Goal: Check status

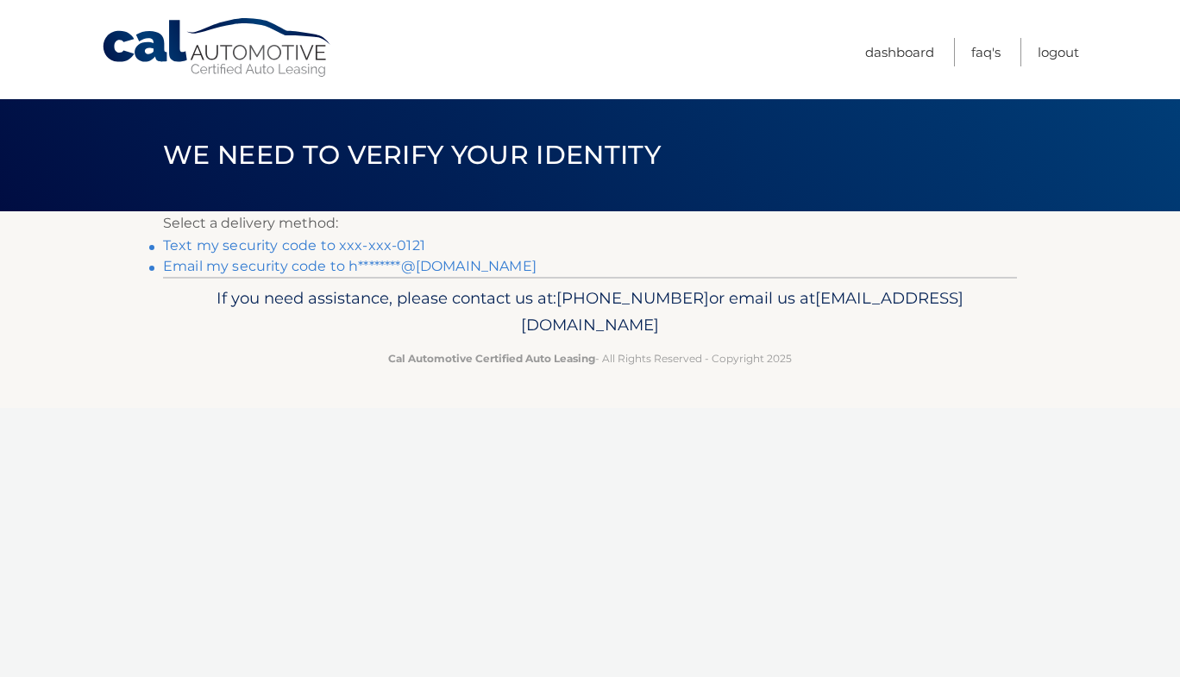
click at [401, 243] on link "Text my security code to xxx-xxx-0121" at bounding box center [294, 245] width 262 height 16
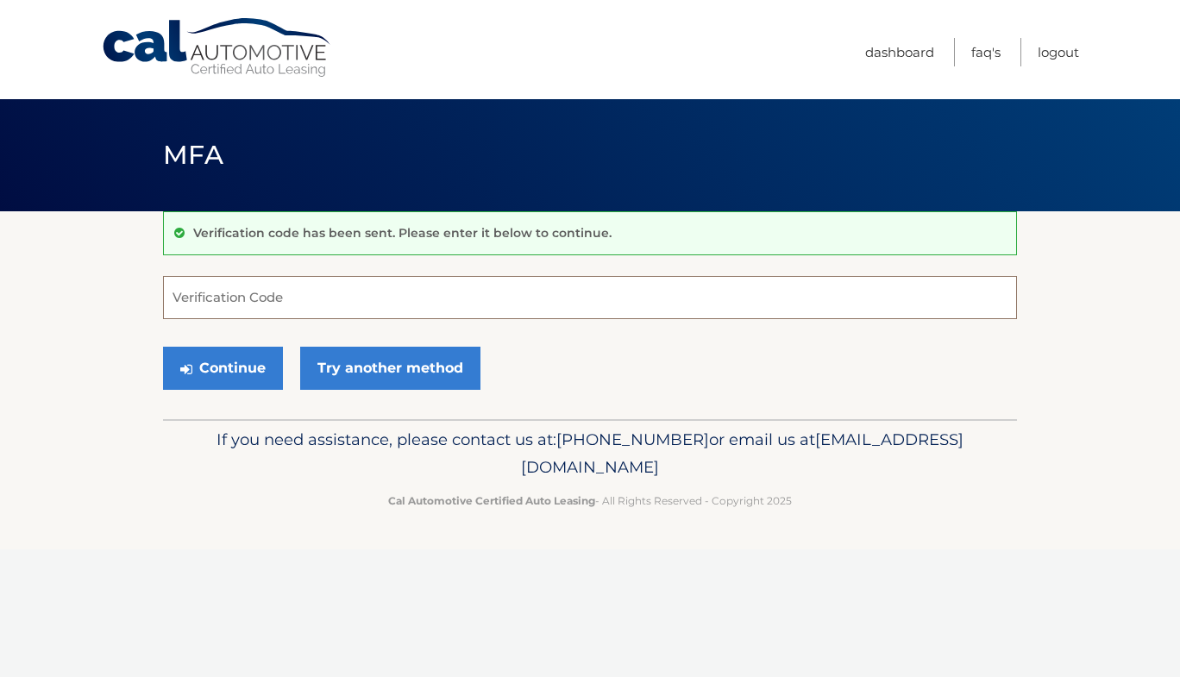
click at [322, 301] on input "Verification Code" at bounding box center [590, 297] width 854 height 43
type input "772992"
click at [243, 379] on button "Continue" at bounding box center [223, 368] width 120 height 43
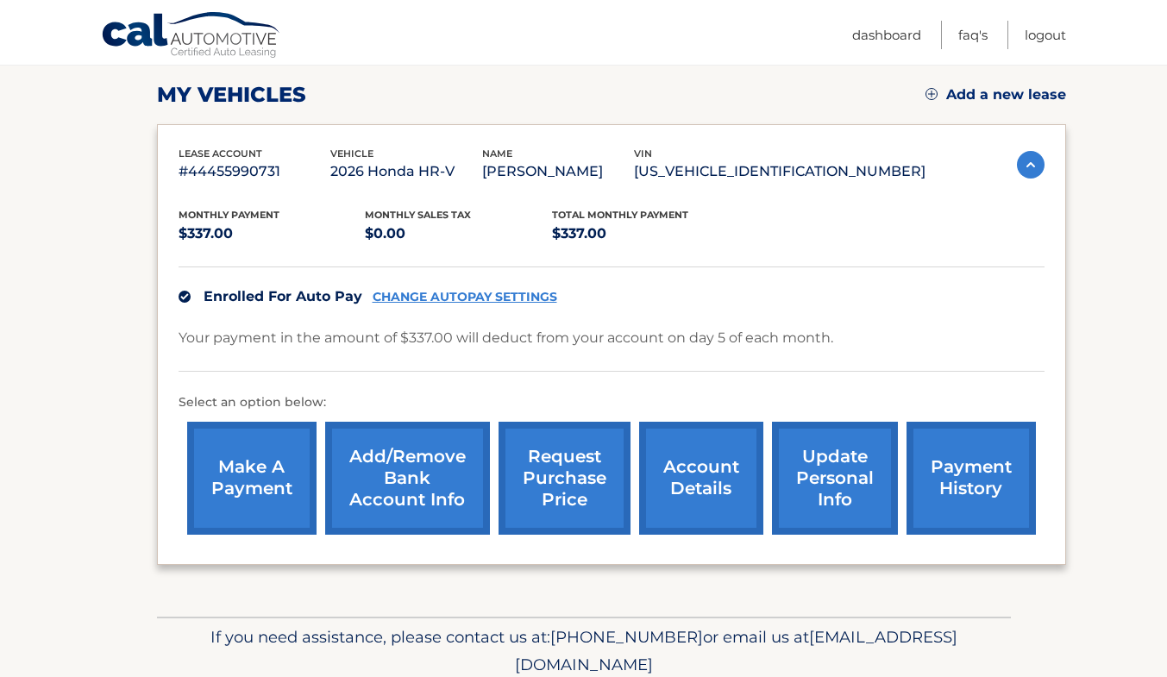
scroll to position [303, 0]
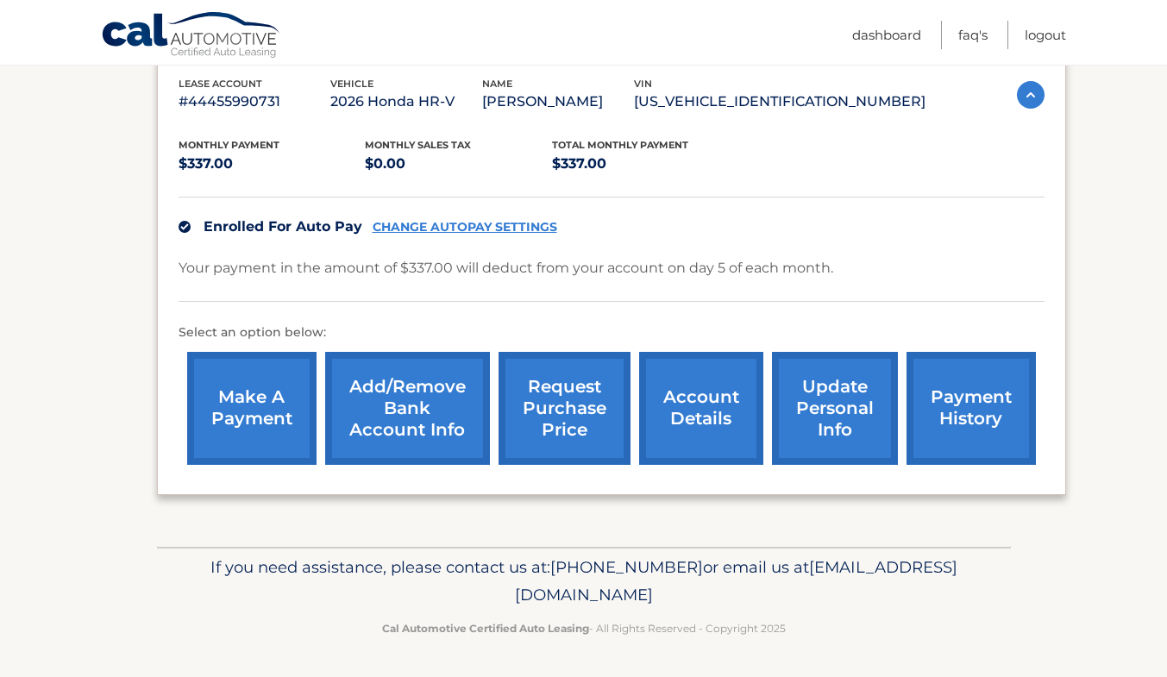
click at [969, 419] on link "payment history" at bounding box center [970, 408] width 129 height 113
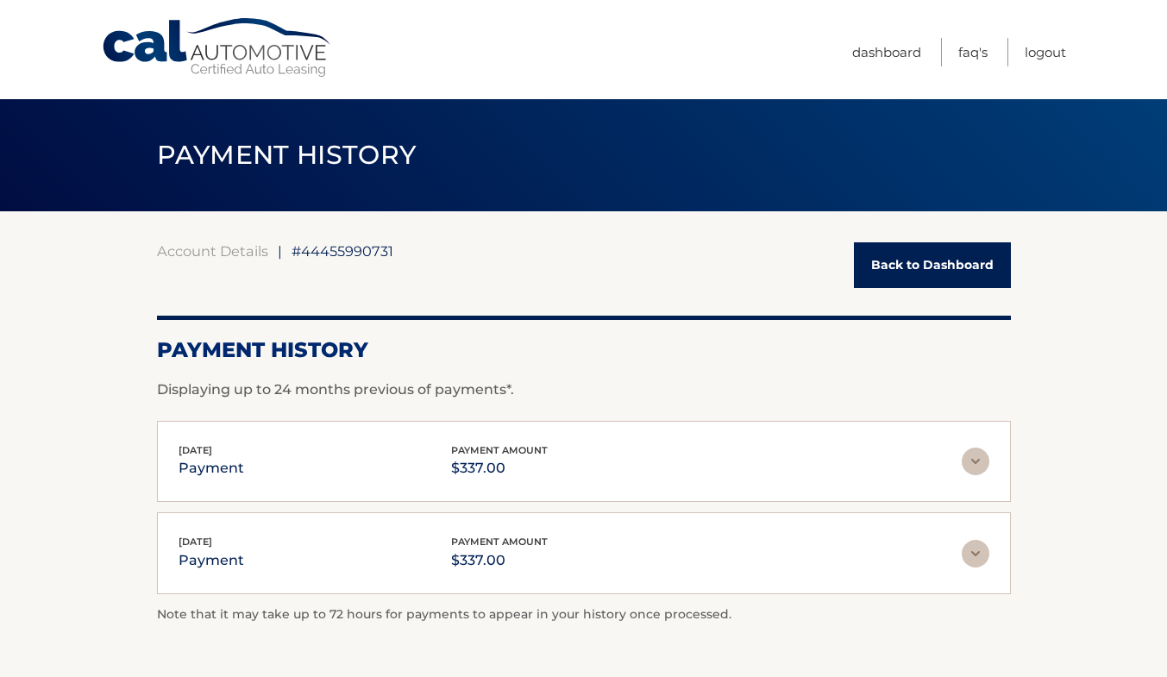
click at [981, 465] on img at bounding box center [976, 462] width 28 height 28
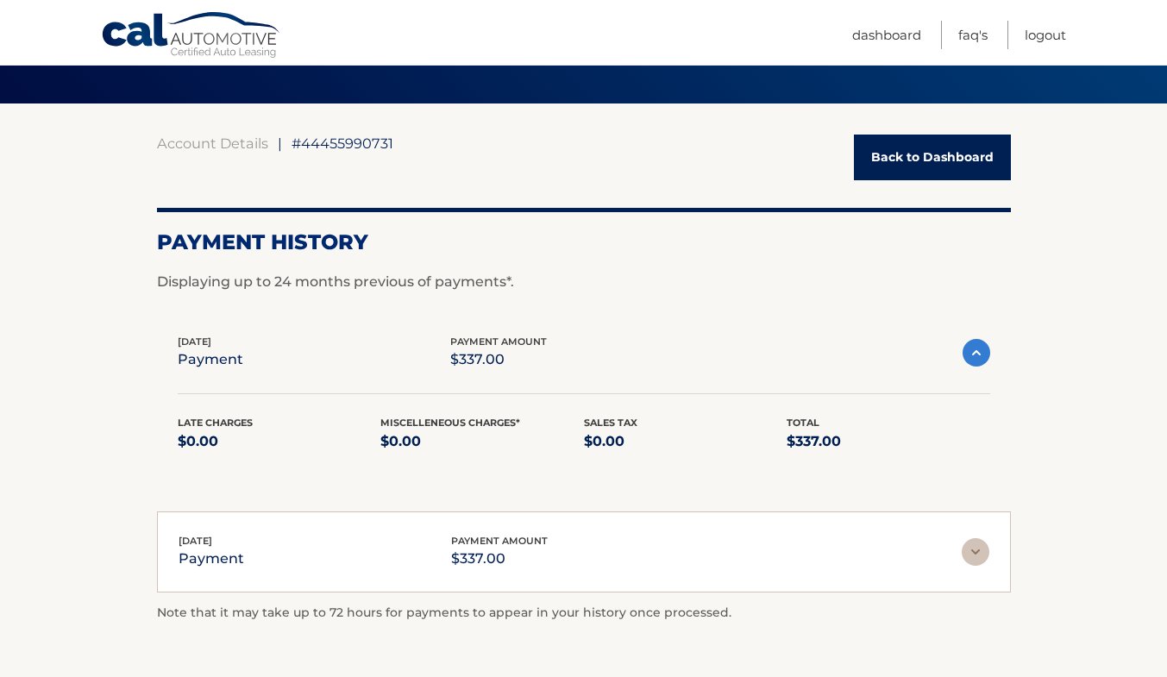
scroll to position [132, 0]
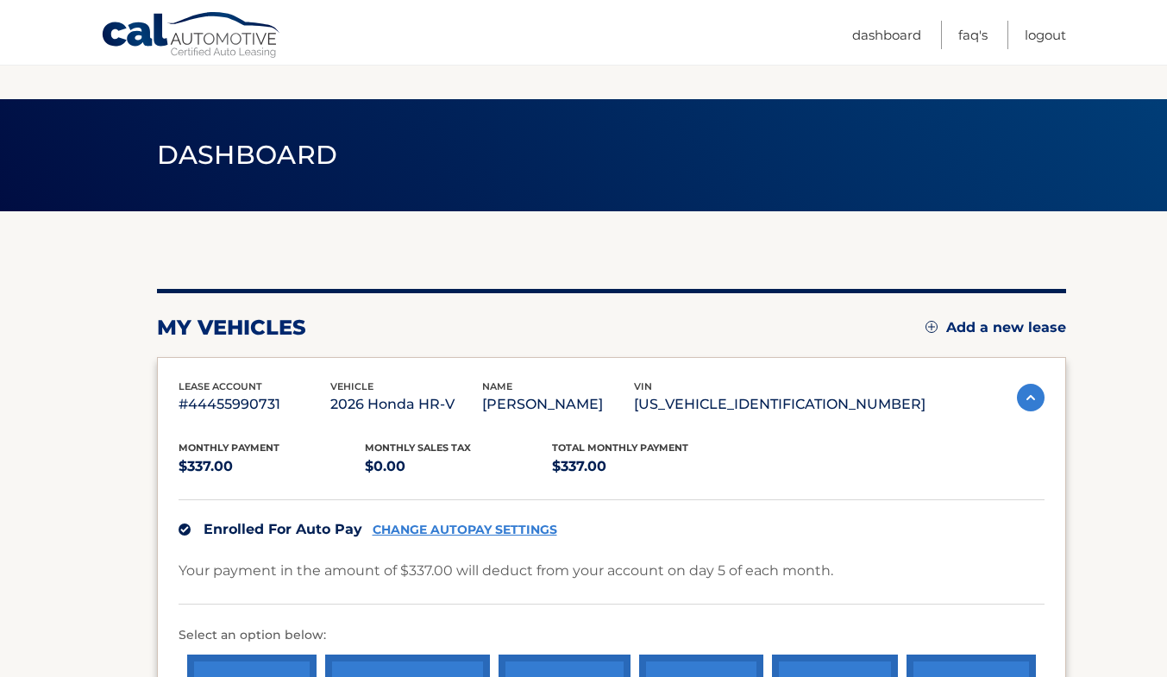
scroll to position [68, 0]
